Goal: Task Accomplishment & Management: Use online tool/utility

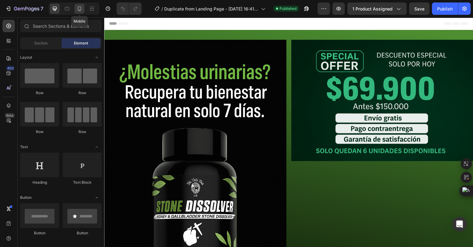
click at [79, 10] on icon at bounding box center [79, 8] width 3 height 4
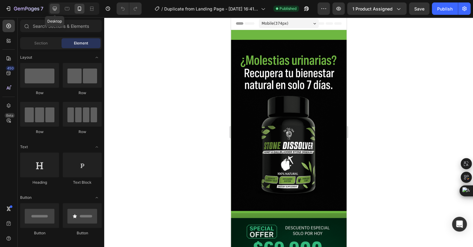
click at [53, 9] on icon at bounding box center [55, 9] width 4 height 4
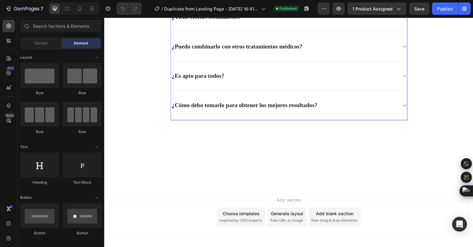
scroll to position [2600, 0]
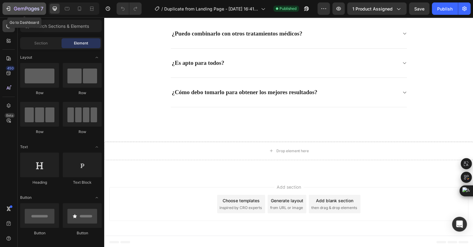
click at [7, 7] on icon "button" at bounding box center [8, 9] width 6 height 6
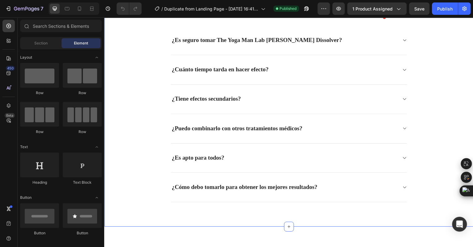
scroll to position [2600, 0]
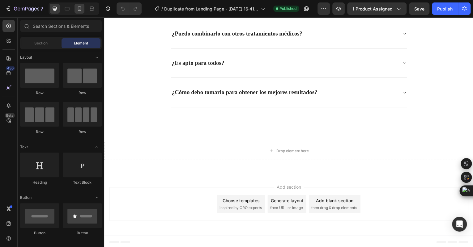
click at [79, 8] on icon at bounding box center [79, 9] width 6 height 6
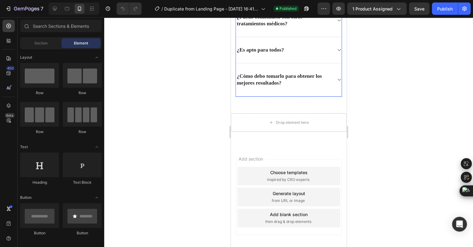
scroll to position [2581, 0]
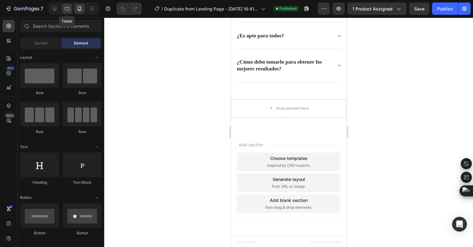
click at [66, 4] on div at bounding box center [67, 9] width 10 height 10
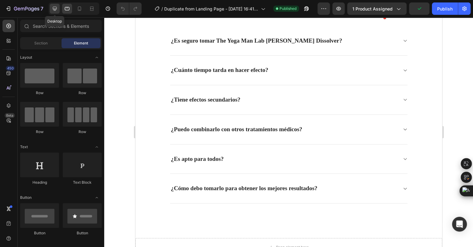
click at [53, 10] on icon at bounding box center [55, 9] width 6 height 6
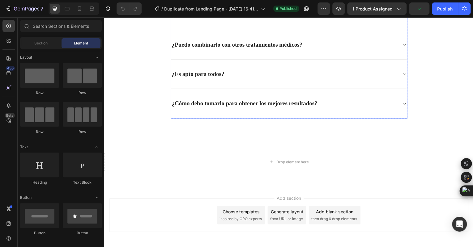
scroll to position [2600, 0]
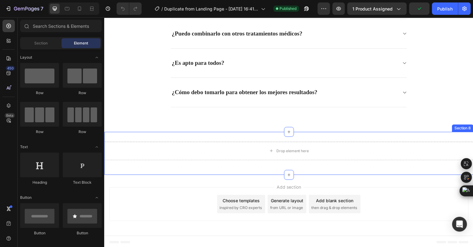
click at [237, 166] on div "Drop element here Row Section 8" at bounding box center [289, 154] width 371 height 43
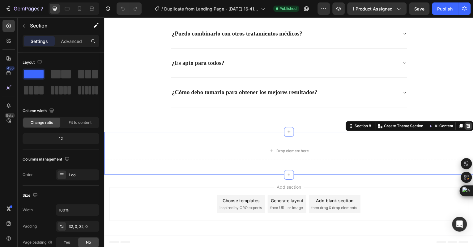
click at [468, 125] on icon at bounding box center [470, 127] width 4 height 4
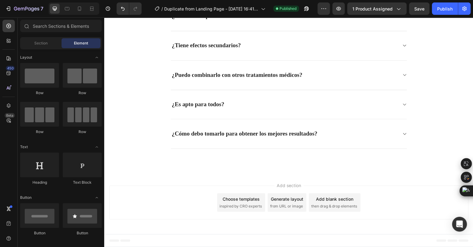
scroll to position [2557, 0]
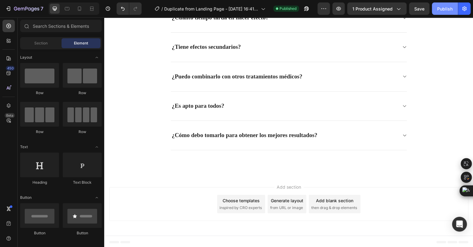
click at [438, 9] on div "Publish" at bounding box center [444, 9] width 15 height 6
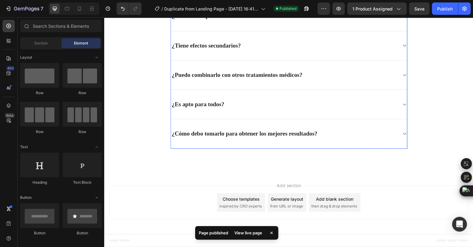
scroll to position [2420, 0]
